Goal: Task Accomplishment & Management: Complete application form

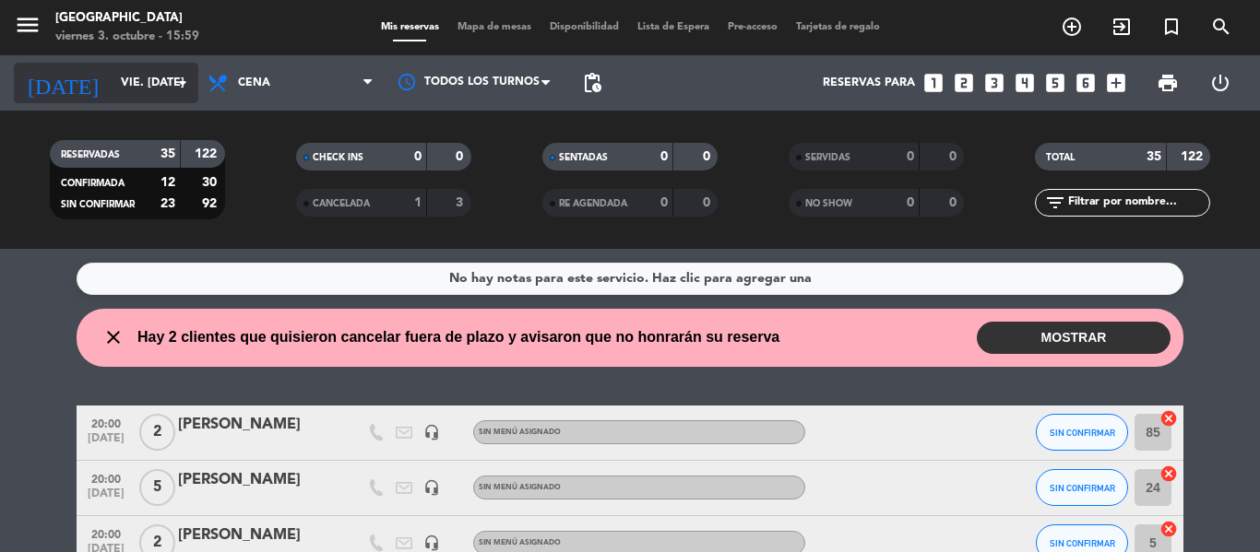
click at [169, 75] on input "vie. [DATE]" at bounding box center [190, 82] width 156 height 31
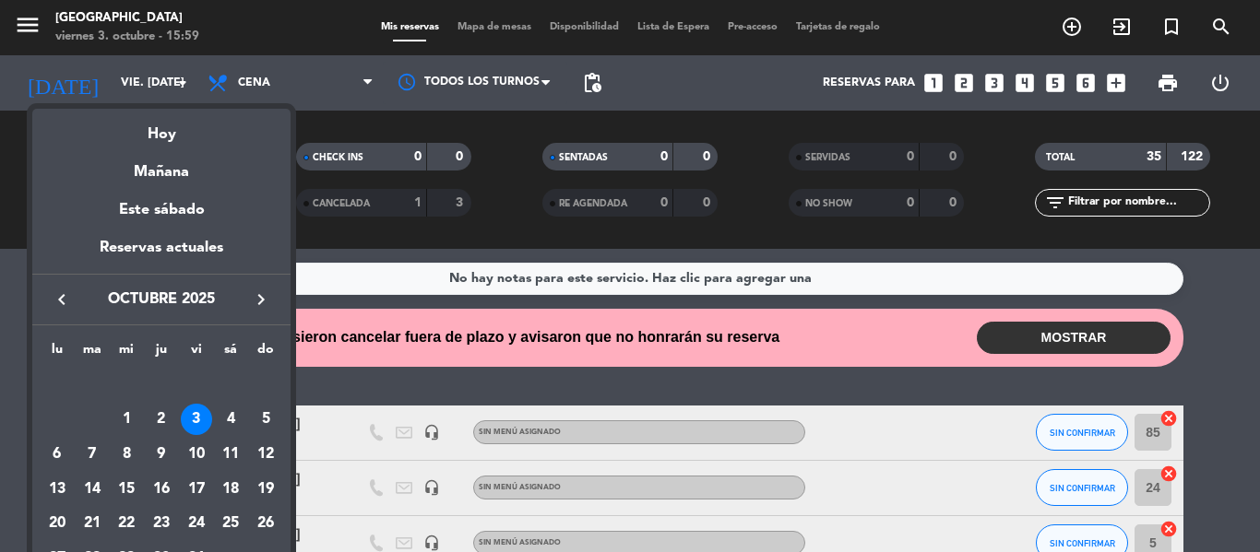
click at [203, 413] on div "3" at bounding box center [196, 419] width 31 height 31
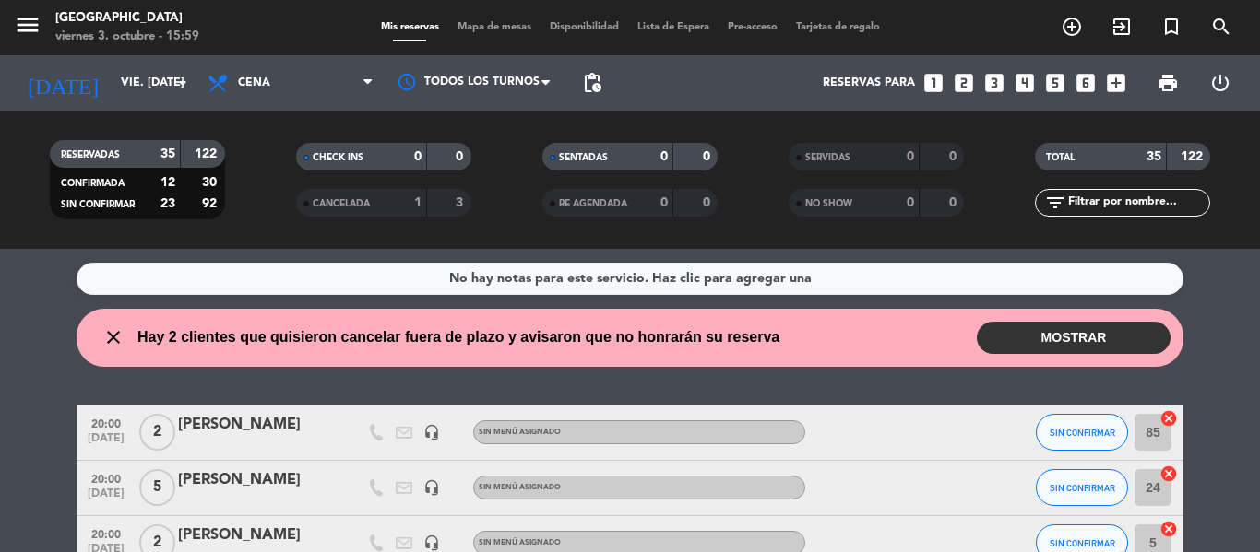
click at [1105, 339] on button "MOSTRAR" at bounding box center [1074, 338] width 194 height 32
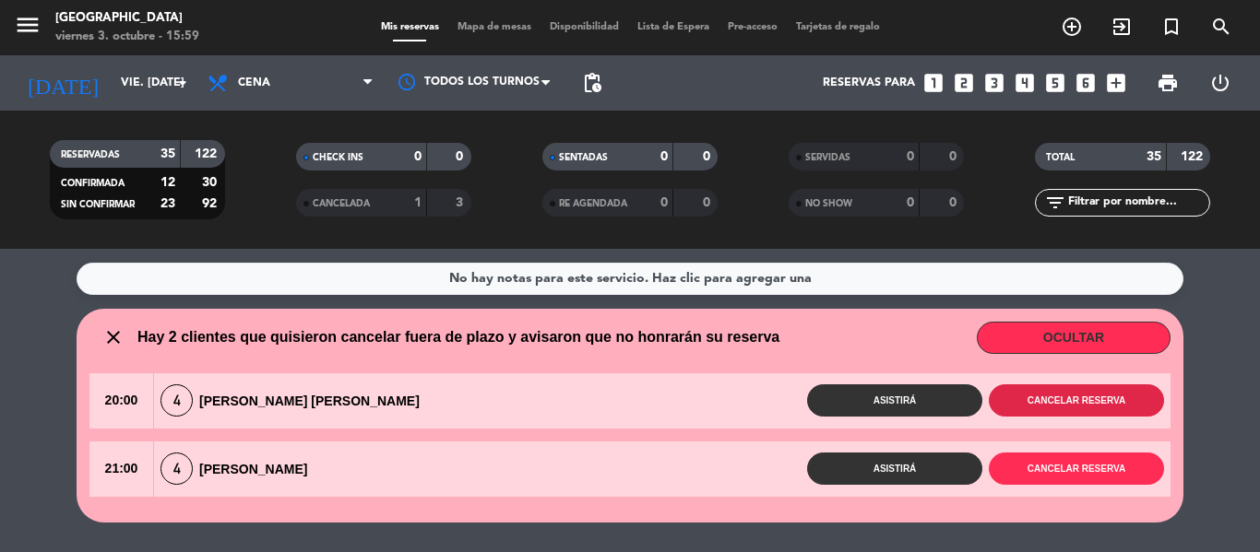
click at [1090, 402] on button "Cancelar reserva" at bounding box center [1076, 401] width 175 height 32
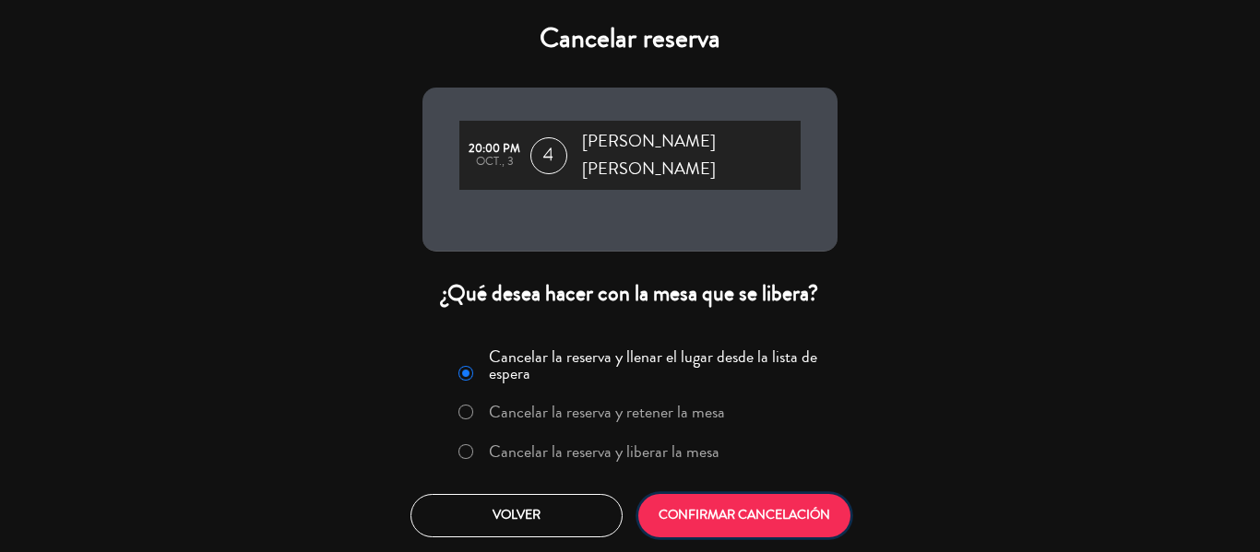
click at [764, 501] on button "CONFIRMAR CANCELACIÓN" at bounding box center [744, 515] width 212 height 43
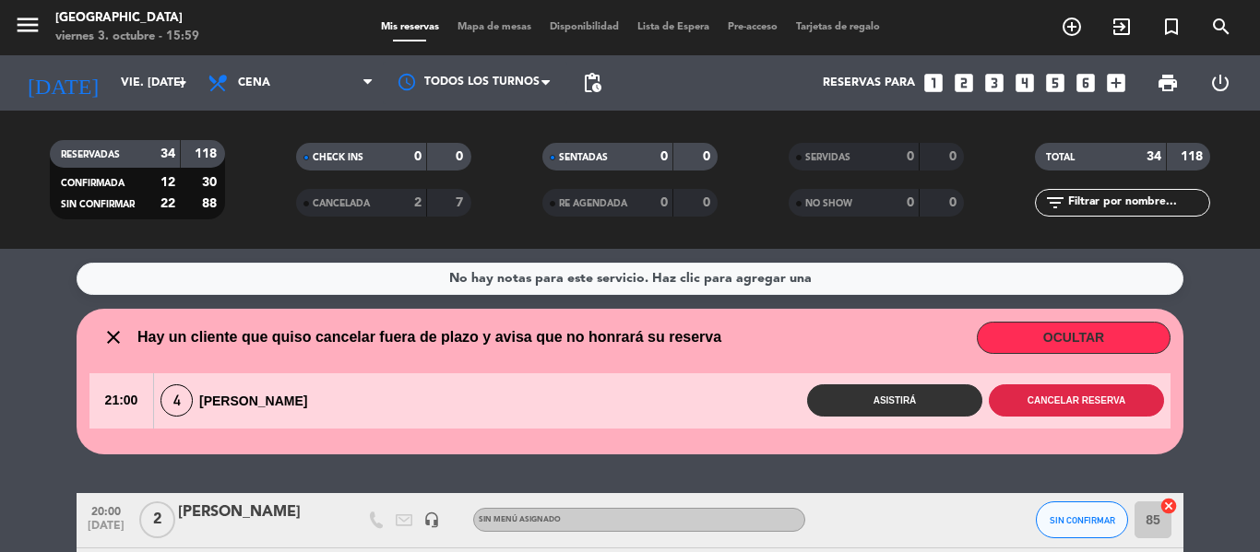
click at [1108, 391] on button "Cancelar reserva" at bounding box center [1076, 401] width 175 height 32
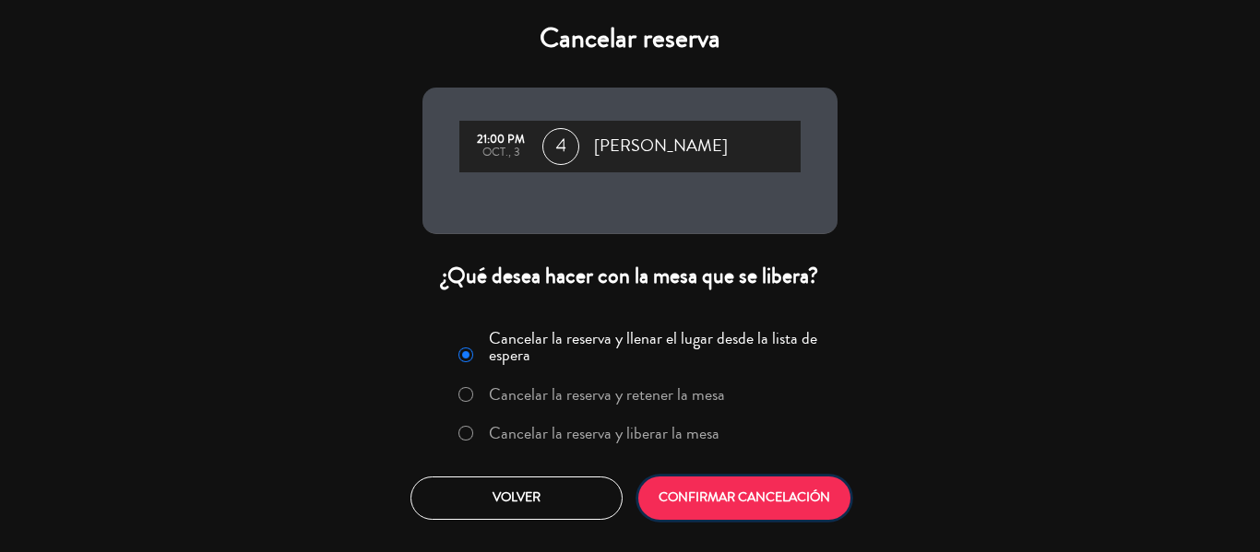
click at [787, 492] on button "CONFIRMAR CANCELACIÓN" at bounding box center [744, 498] width 212 height 43
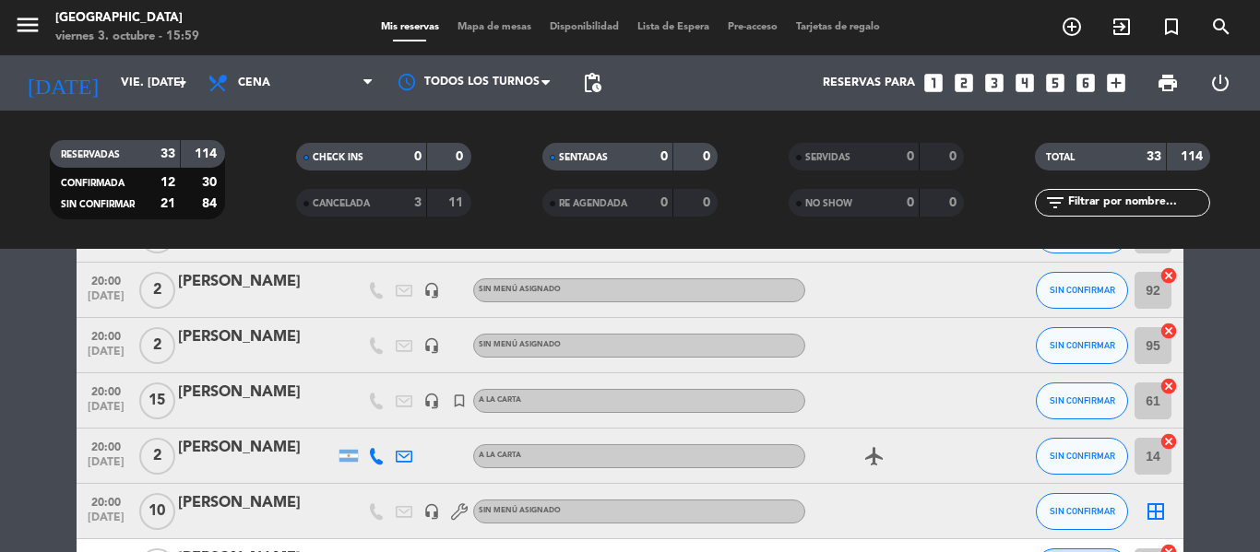
scroll to position [461, 0]
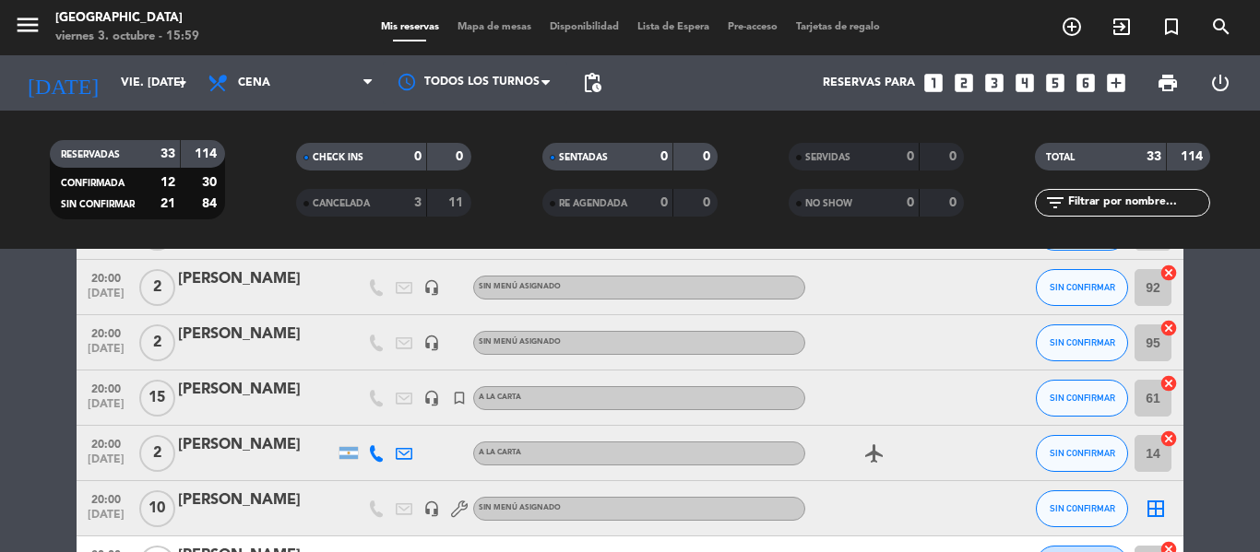
click at [275, 398] on div "[PERSON_NAME]" at bounding box center [256, 390] width 157 height 24
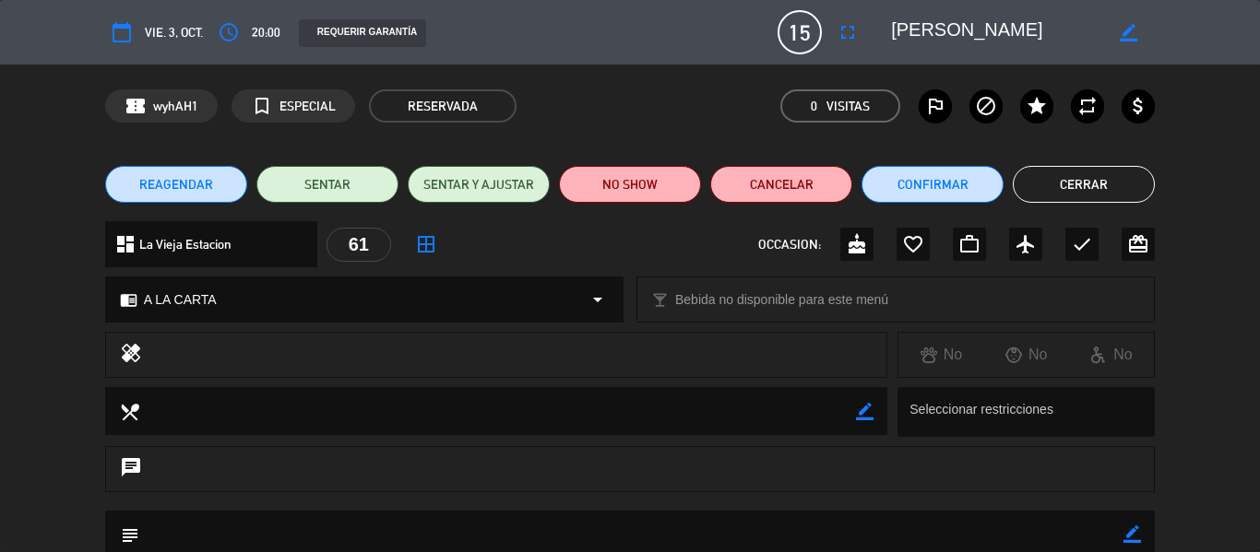
click at [589, 296] on icon "arrow_drop_down" at bounding box center [598, 300] width 22 height 22
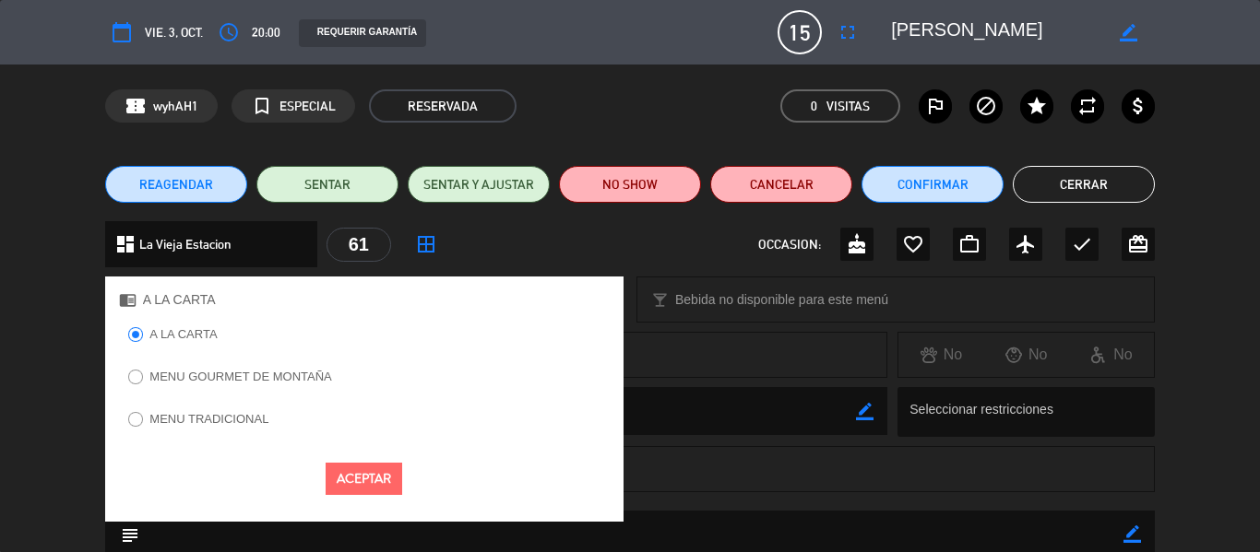
click at [207, 419] on label "MENU TRADICIONAL" at bounding box center [208, 419] width 119 height 12
click at [360, 480] on button "Aceptar" at bounding box center [364, 479] width 77 height 32
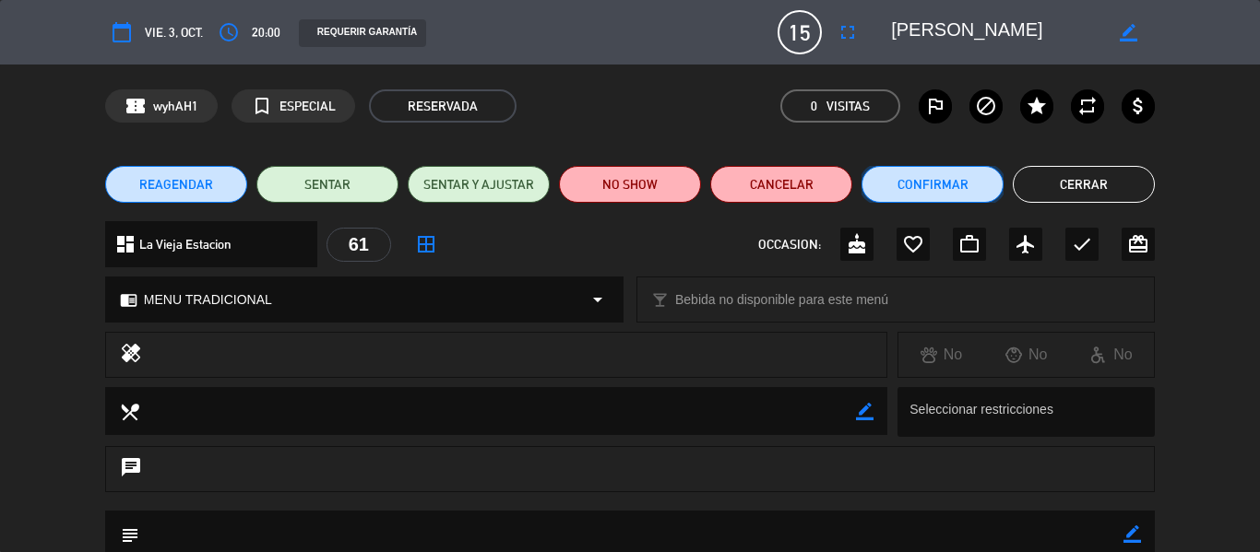
click at [956, 186] on button "Confirmar" at bounding box center [932, 184] width 142 height 37
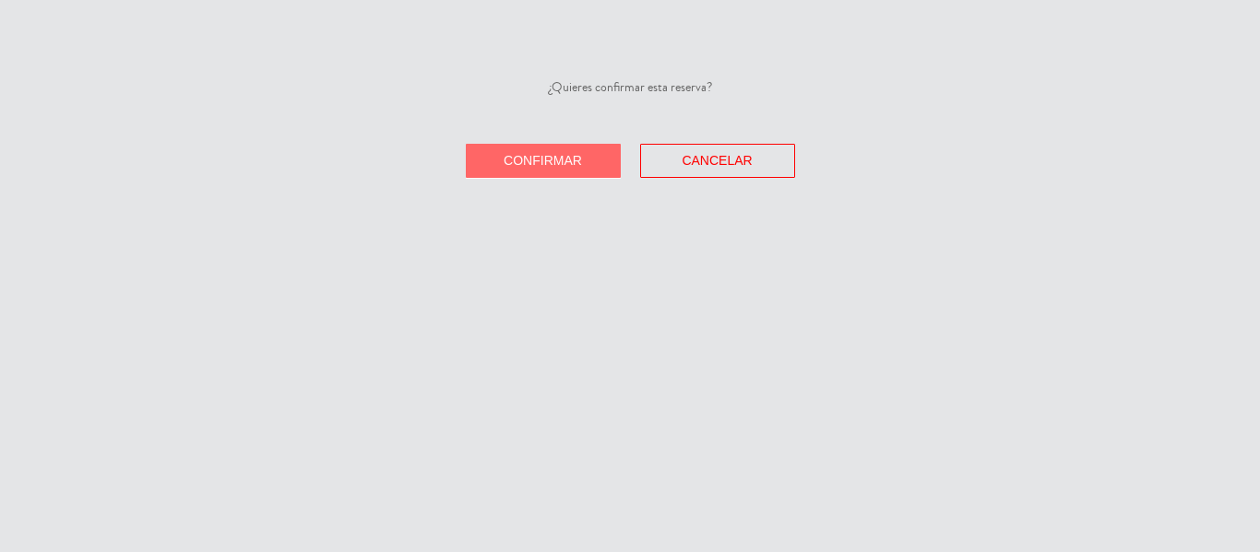
click at [548, 164] on span "Confirmar" at bounding box center [543, 160] width 78 height 15
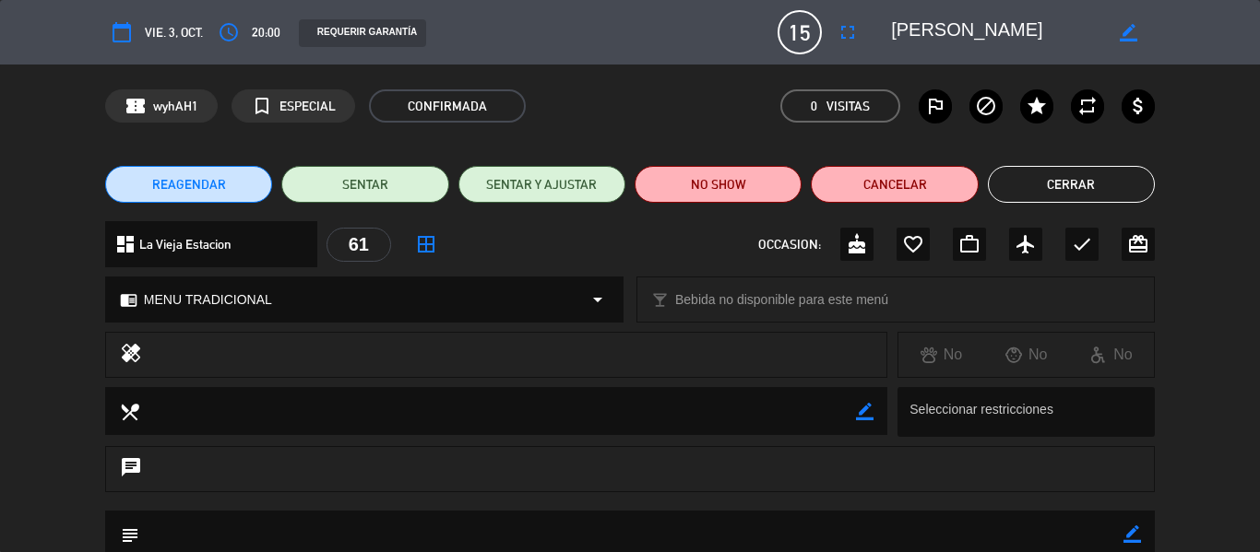
click at [1045, 198] on button "Cerrar" at bounding box center [1071, 184] width 167 height 37
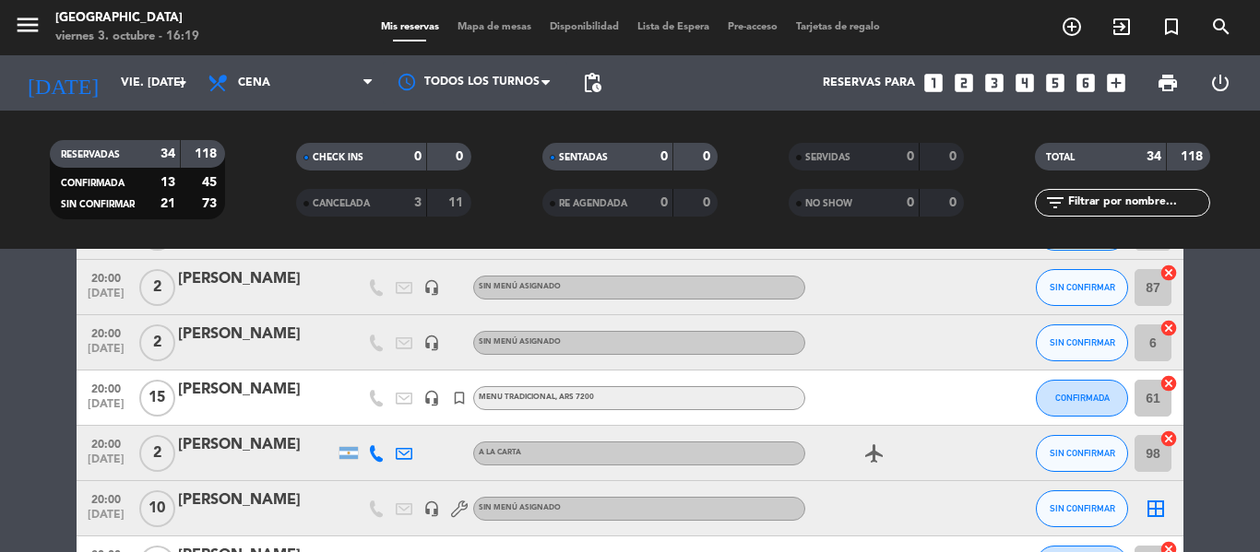
click at [965, 82] on icon "looks_two" at bounding box center [964, 83] width 24 height 24
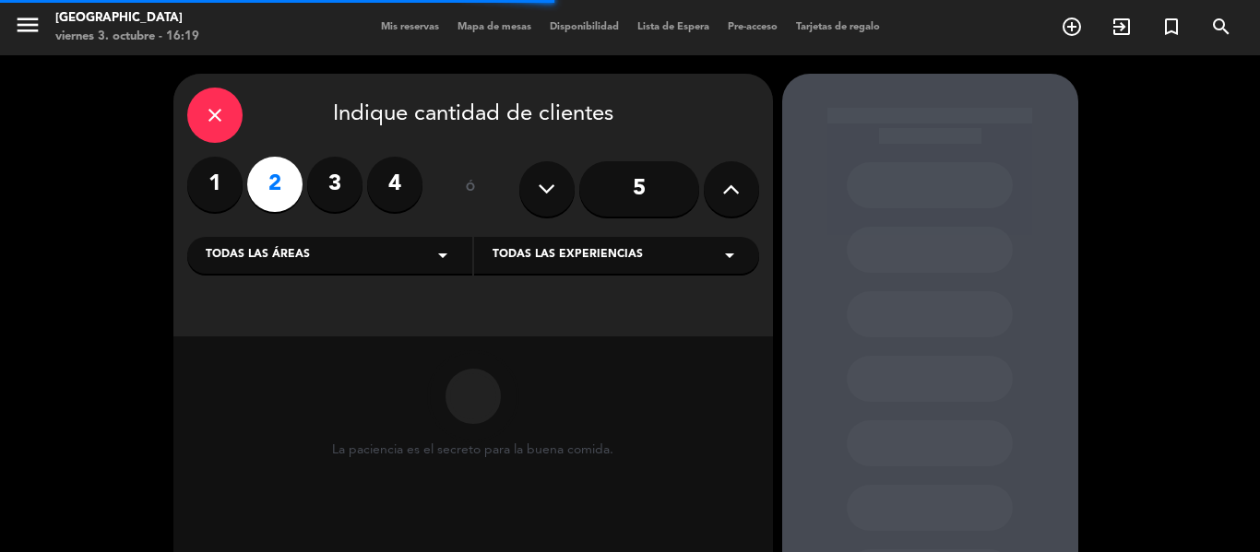
click at [606, 264] on span "Todas las experiencias" at bounding box center [567, 255] width 150 height 18
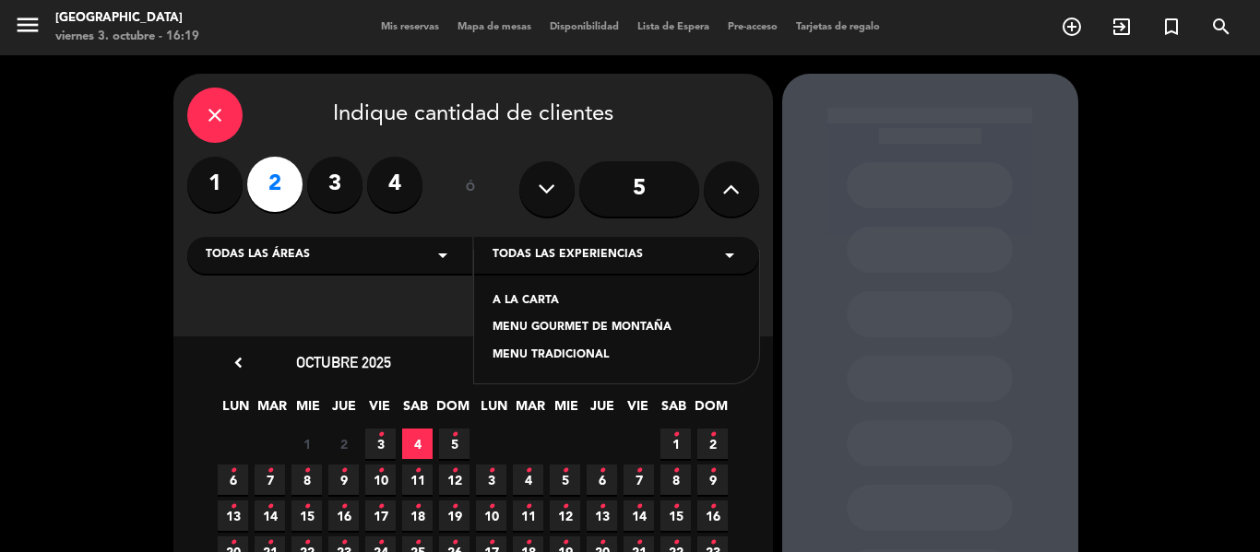
click at [543, 292] on div "A LA CARTA" at bounding box center [616, 301] width 248 height 18
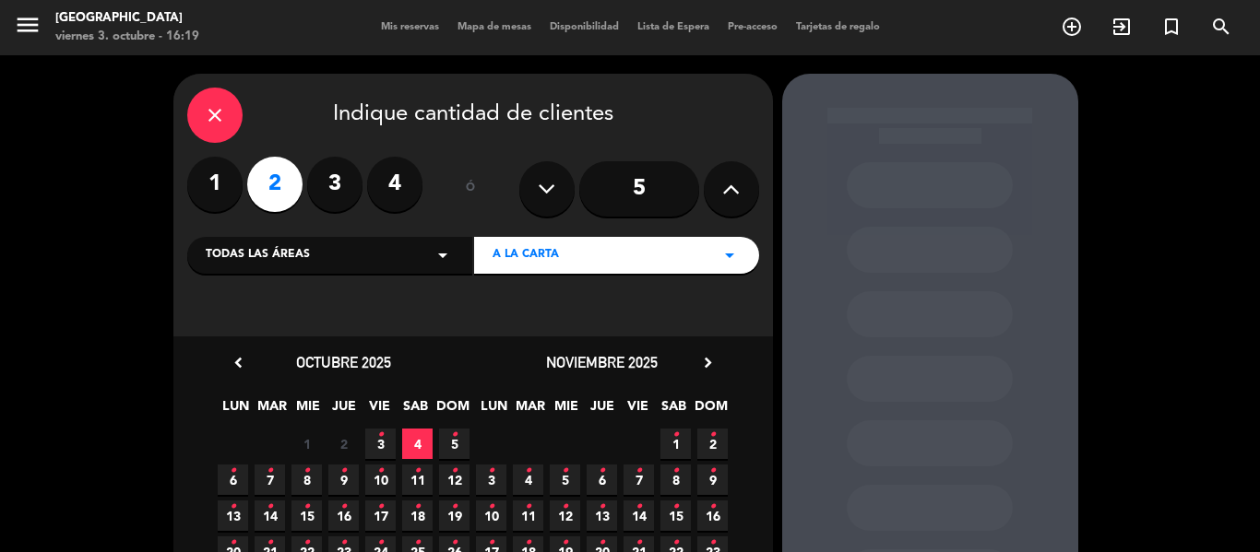
click at [388, 434] on span "3 •" at bounding box center [380, 444] width 30 height 30
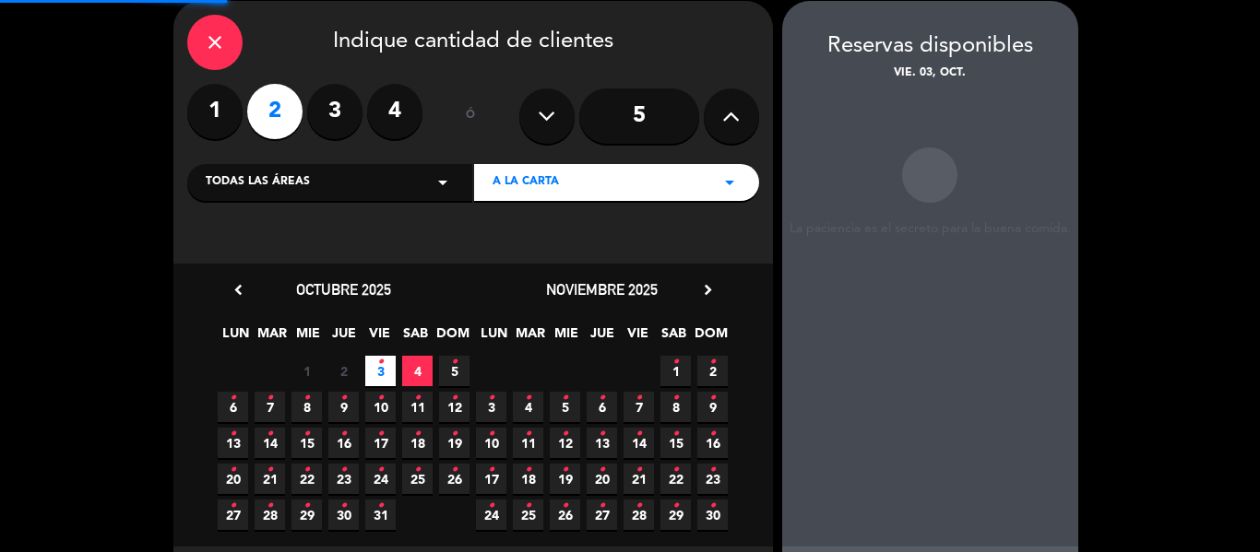
scroll to position [74, 0]
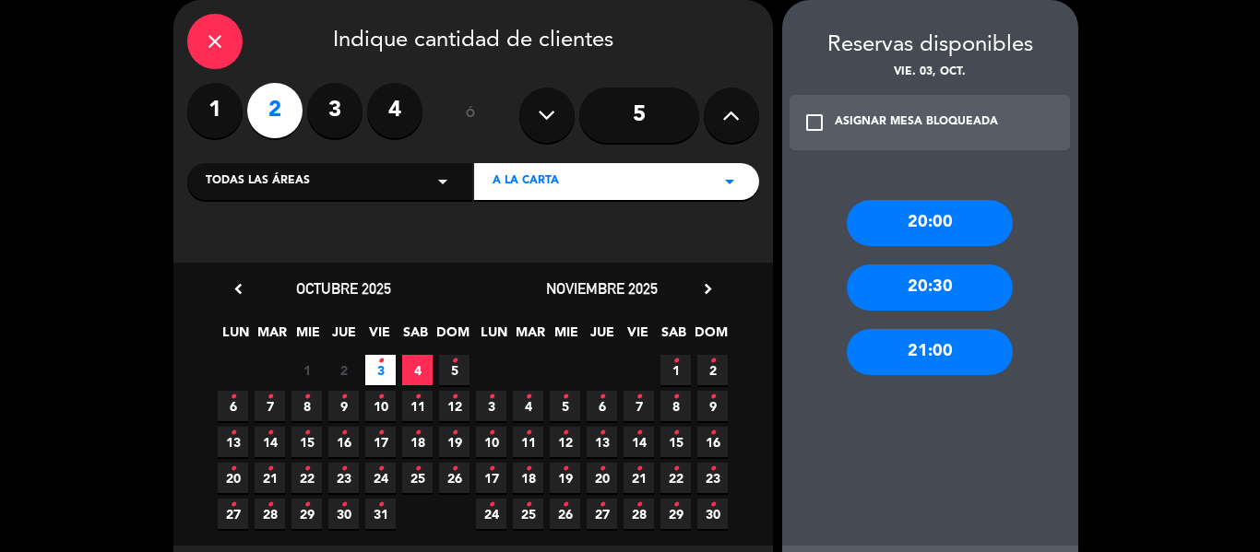
click at [905, 233] on div "20:00" at bounding box center [930, 223] width 166 height 46
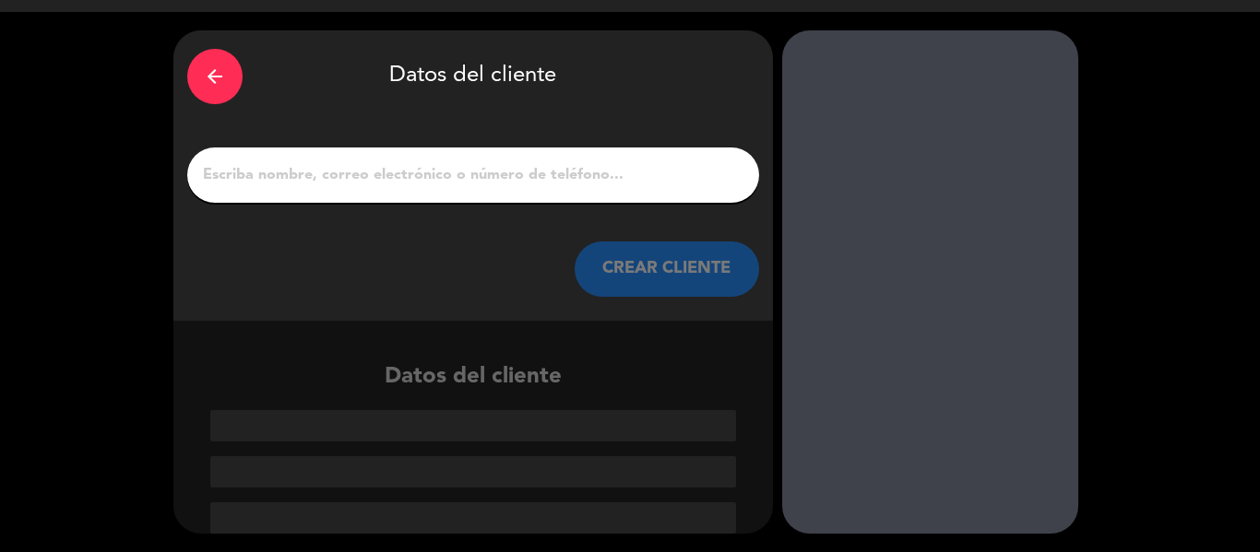
scroll to position [43, 0]
click at [342, 160] on div at bounding box center [473, 175] width 572 height 55
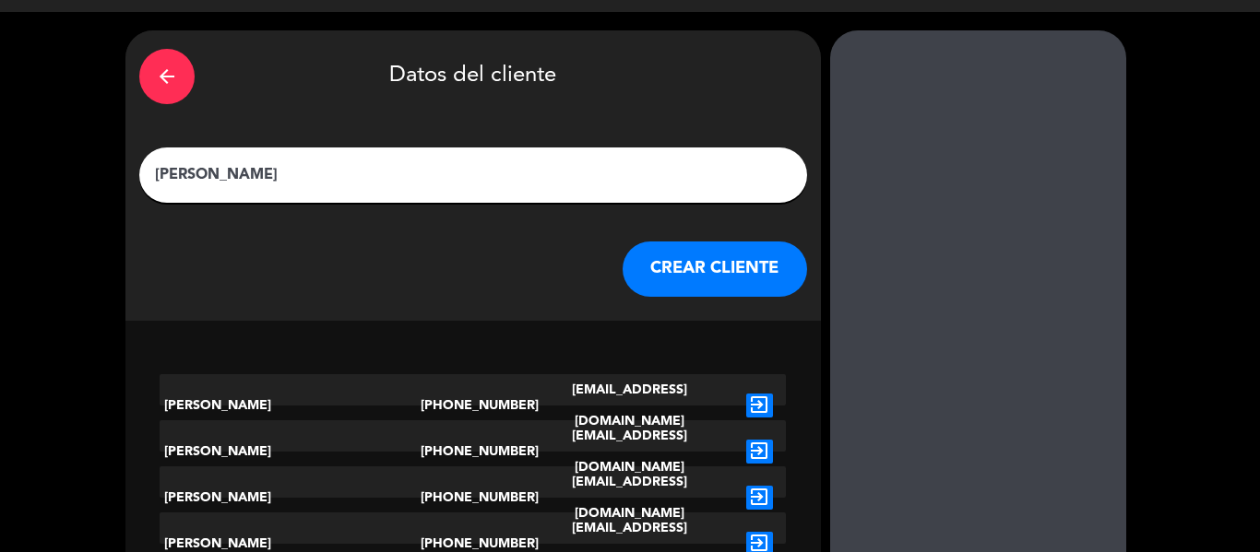
type input "[PERSON_NAME]"
click at [719, 238] on div "arrow_back Datos del cliente [PERSON_NAME] [PERSON_NAME] CLIENTE" at bounding box center [472, 175] width 695 height 290
click at [668, 274] on button "CREAR CLIENTE" at bounding box center [714, 269] width 184 height 55
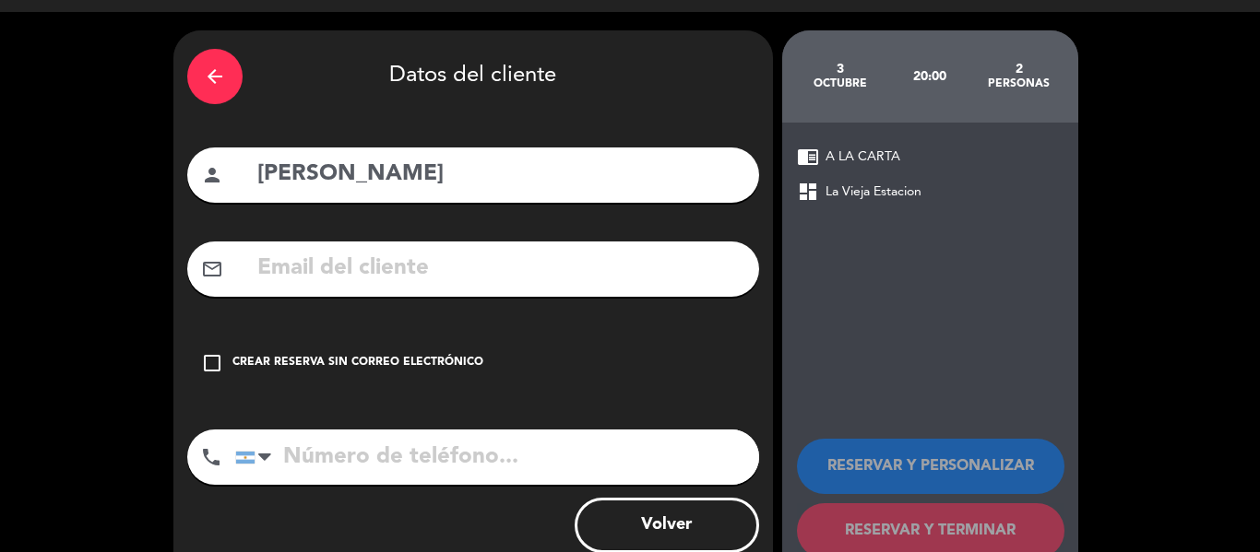
click at [350, 357] on div "Crear reserva sin correo electrónico" at bounding box center [357, 363] width 251 height 18
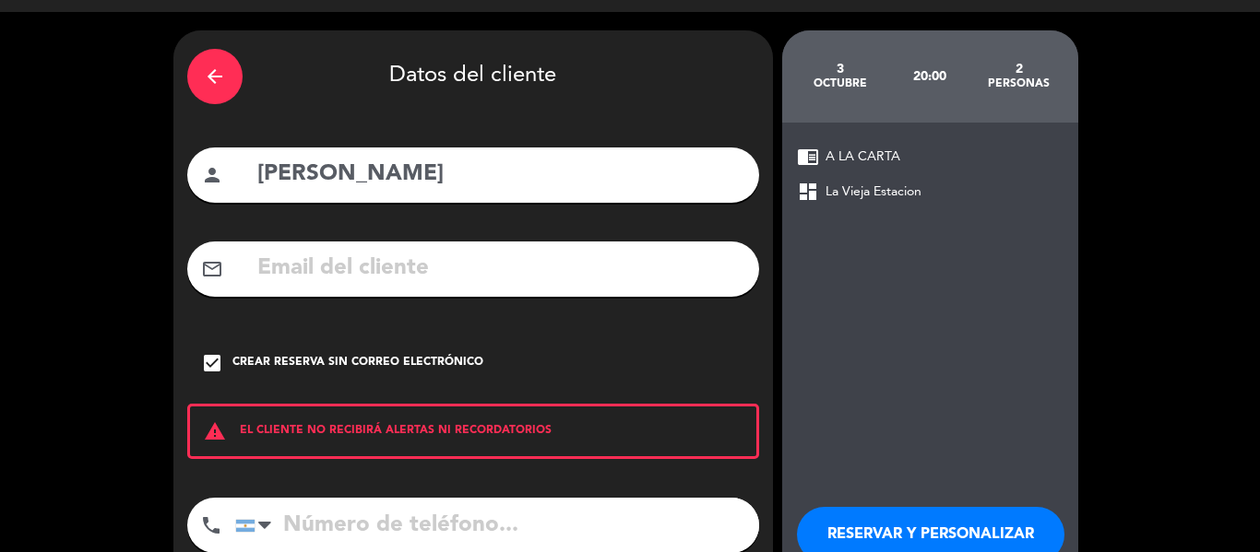
scroll to position [159, 0]
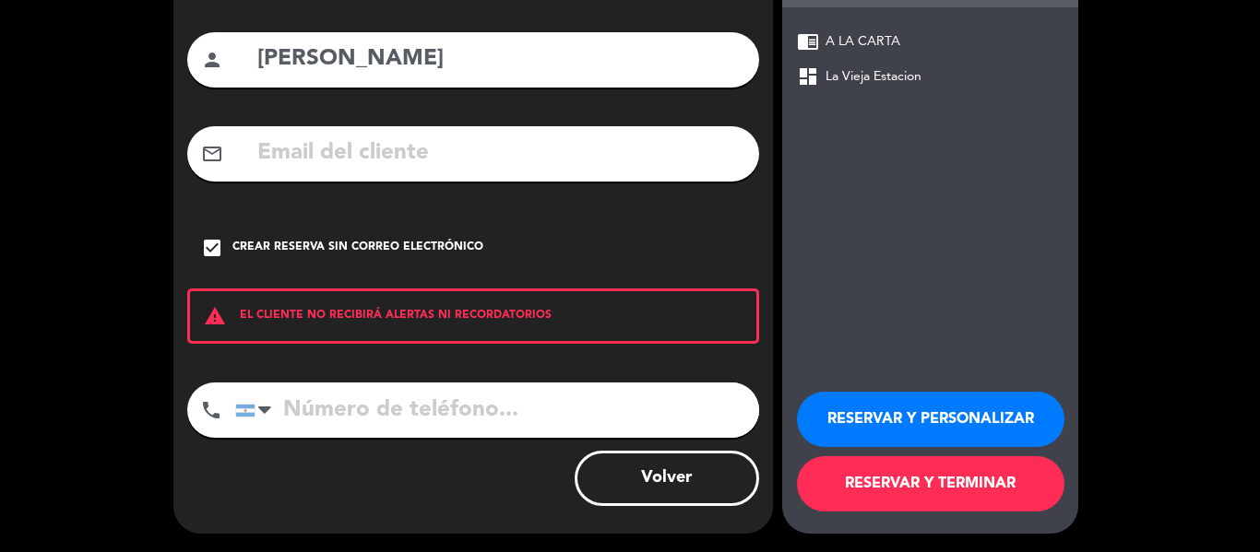
click at [951, 480] on button "RESERVAR Y TERMINAR" at bounding box center [930, 483] width 267 height 55
